Goal: Transaction & Acquisition: Purchase product/service

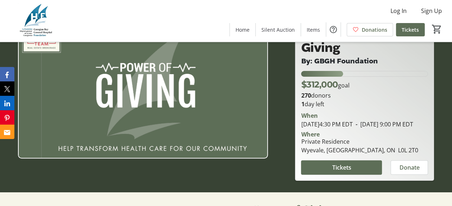
scroll to position [72, 0]
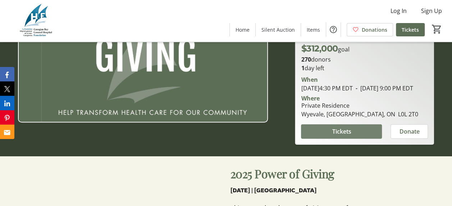
click at [335, 136] on span "Tickets" at bounding box center [341, 131] width 19 height 9
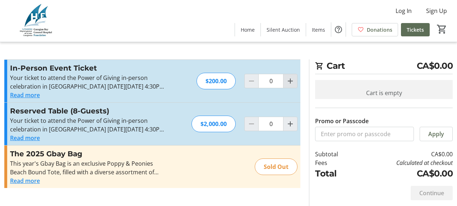
click at [290, 82] on mat-icon "Increment by one" at bounding box center [290, 81] width 9 height 9
type input "1"
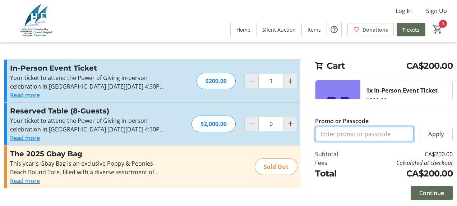
click at [352, 135] on input "Promo or Passcode" at bounding box center [364, 134] width 99 height 14
type input "WeSeeYou-1"
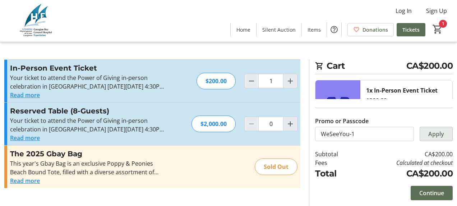
click at [439, 137] on span "Apply" at bounding box center [436, 133] width 16 height 9
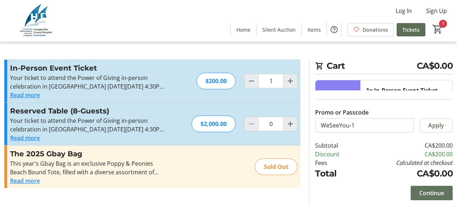
click at [439, 193] on span "Continue" at bounding box center [431, 192] width 25 height 9
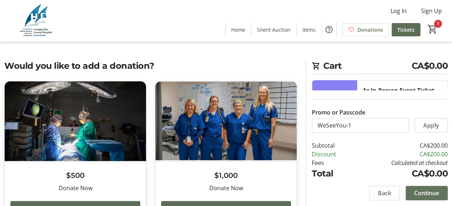
click at [439, 194] on span "Continue" at bounding box center [426, 192] width 25 height 9
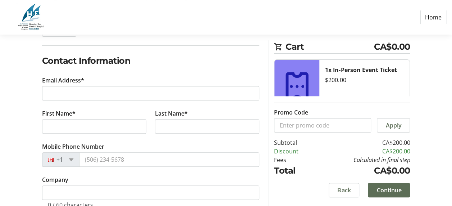
scroll to position [108, 0]
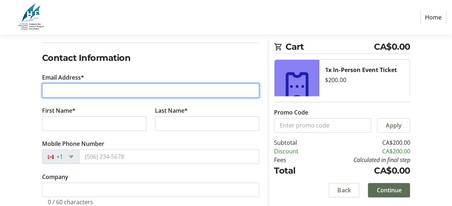
click at [78, 86] on input "Email Address*" at bounding box center [150, 90] width 217 height 14
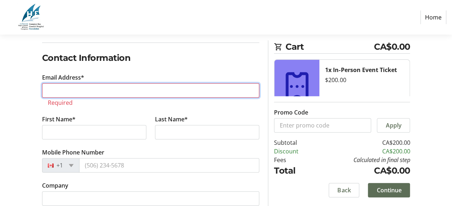
paste input "[PERSON_NAME][EMAIL_ADDRESS][PERSON_NAME][DOMAIN_NAME]"
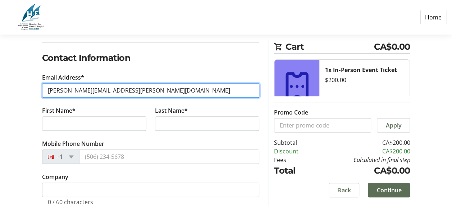
type input "[PERSON_NAME][EMAIL_ADDRESS][PERSON_NAME][DOMAIN_NAME]"
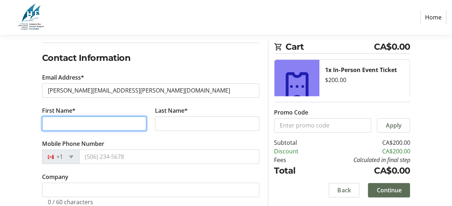
click at [95, 120] on input "First Name*" at bounding box center [94, 123] width 104 height 14
type input "[PERSON_NAME]"
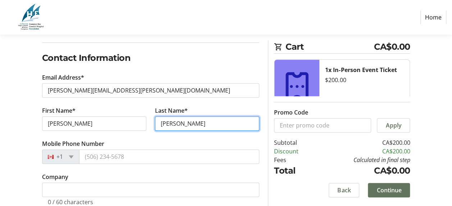
type input "[PERSON_NAME]"
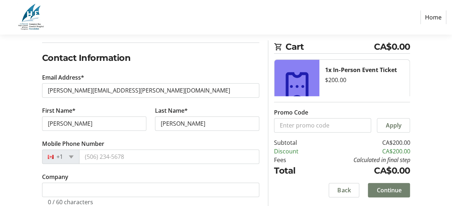
click at [389, 189] on span "Continue" at bounding box center [388, 189] width 25 height 9
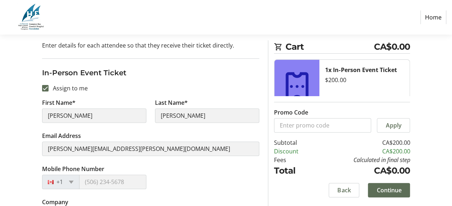
scroll to position [96, 0]
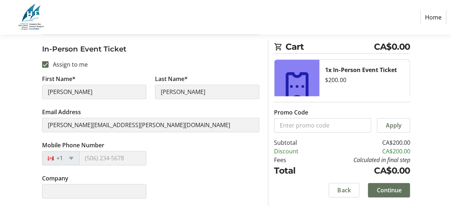
click at [389, 187] on span "Continue" at bounding box center [388, 189] width 25 height 9
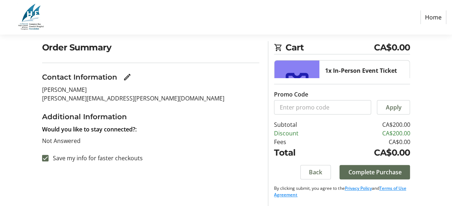
scroll to position [54, 0]
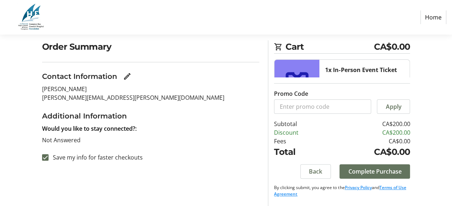
click at [373, 171] on span "Complete Purchase" at bounding box center [374, 171] width 53 height 9
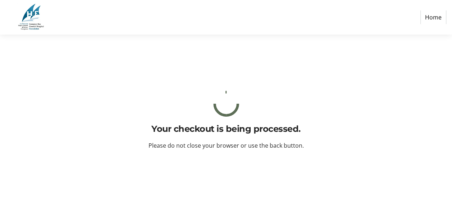
scroll to position [0, 0]
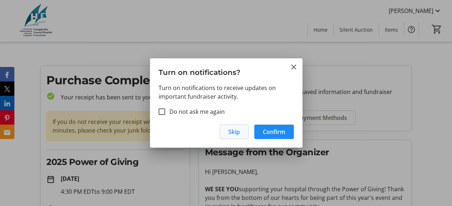
click at [231, 132] on span "Skip" at bounding box center [234, 131] width 12 height 9
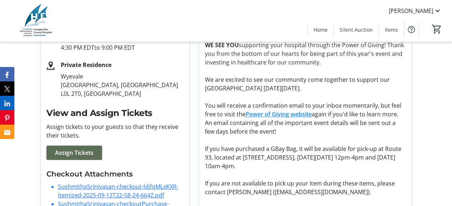
scroll to position [180, 0]
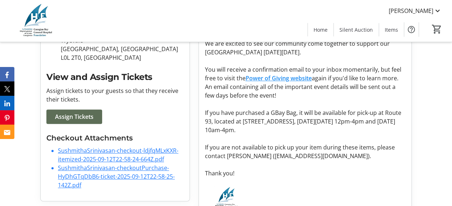
click at [117, 149] on link "SushmithaSrinivasan-checkout-ldjfqMLxKXR-itemized-2025-09-12T22-58-24-664Z.pdf" at bounding box center [118, 154] width 120 height 17
click at [88, 166] on link "SushmithaSrinivasan-checkoutPurchase-HyDhGTqDbB6-ticket-2025-09-12T22-58-25-142…" at bounding box center [116, 176] width 117 height 25
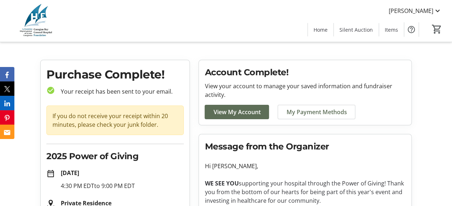
scroll to position [0, 0]
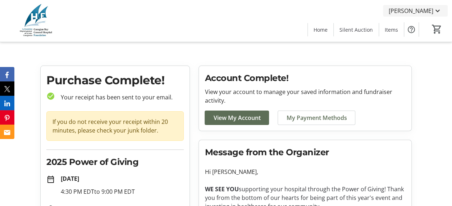
click at [415, 10] on span "[PERSON_NAME]" at bounding box center [411, 10] width 45 height 9
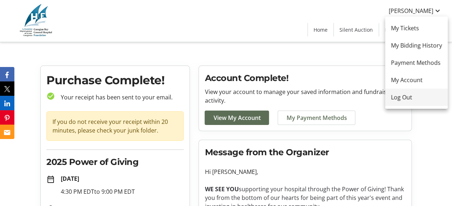
click at [395, 96] on span "Log Out" at bounding box center [416, 97] width 51 height 9
